Goal: Transaction & Acquisition: Purchase product/service

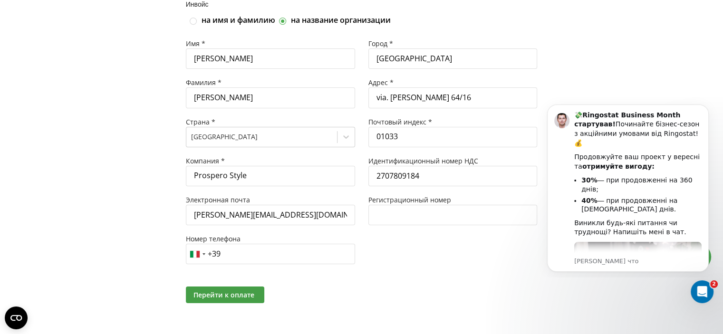
scroll to position [103, 0]
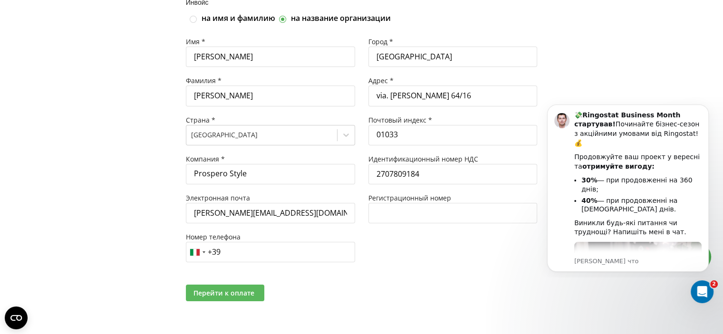
click at [244, 293] on span "Перейти к оплате" at bounding box center [224, 293] width 61 height 9
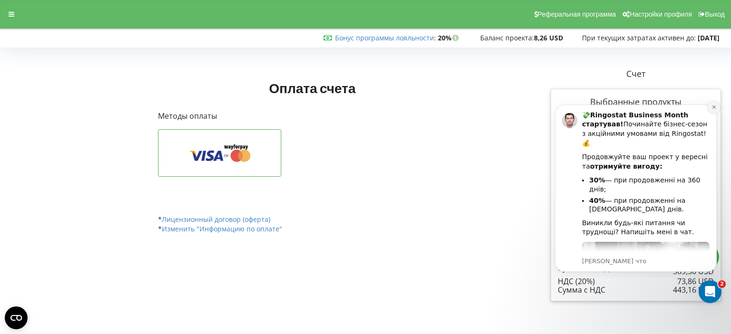
click at [714, 108] on icon "Dismiss notification" at bounding box center [713, 107] width 5 height 5
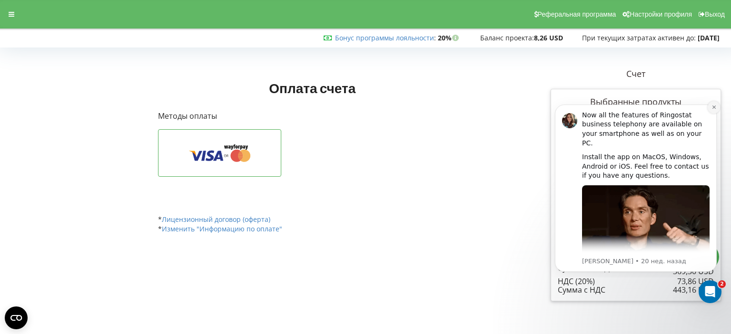
click at [714, 106] on icon "Dismiss notification" at bounding box center [713, 107] width 5 height 5
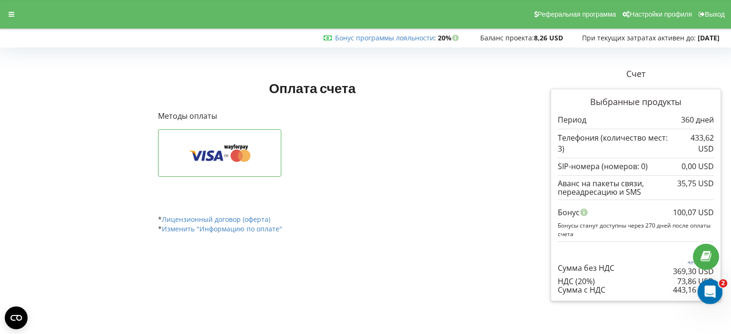
click at [705, 289] on icon "Открыть службу сообщений Intercom" at bounding box center [709, 291] width 16 height 16
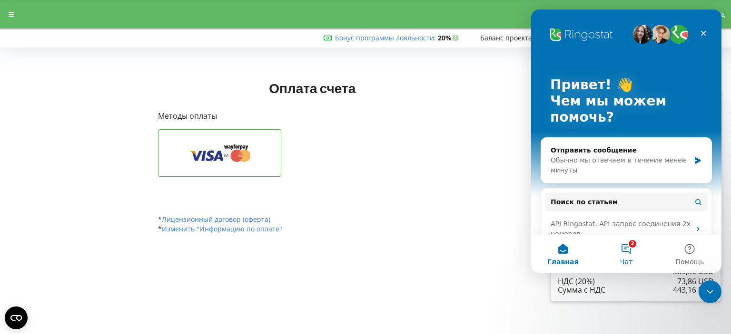
click at [629, 248] on button "2 Чат" at bounding box center [625, 254] width 63 height 38
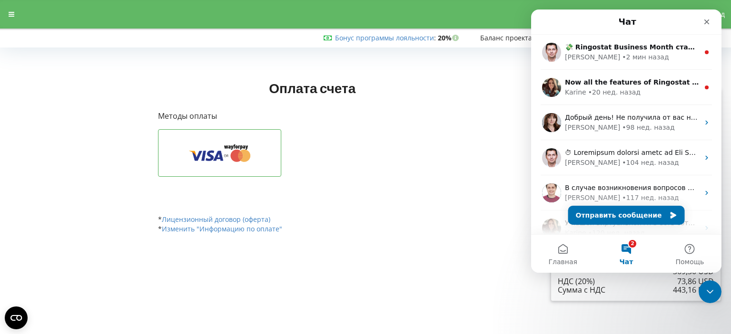
click at [465, 173] on div "Оплатить через WayForPay API" at bounding box center [312, 164] width 308 height 71
click at [703, 20] on icon "Закрыть" at bounding box center [707, 22] width 8 height 8
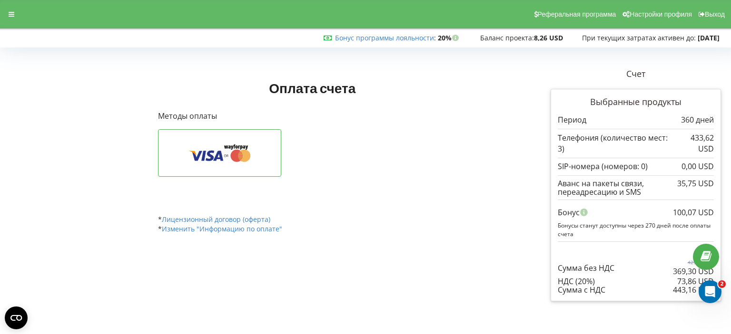
click at [382, 178] on div "Оплатить через WayForPay API" at bounding box center [312, 164] width 308 height 71
